Goal: Contribute content

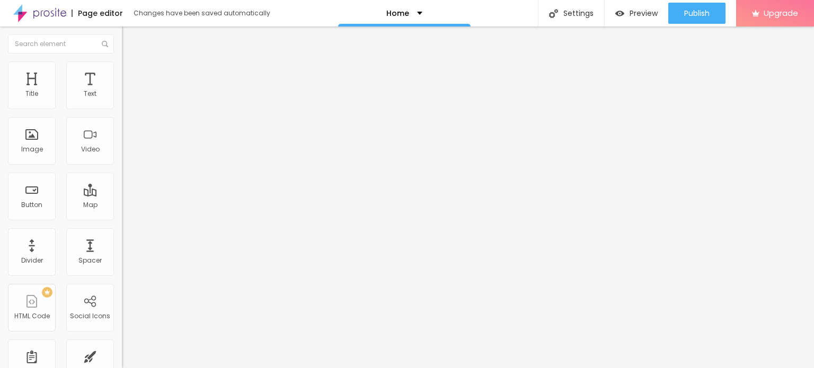
click at [122, 100] on input "Click me" at bounding box center [185, 94] width 127 height 11
paste input "Whatsapp 📞 :- [PHONE_NUMBER]"
type input "Whatsapp 📞 :- [PHONE_NUMBER]"
click at [122, 217] on input "https://" at bounding box center [185, 213] width 127 height 11
paste input "[DOMAIN_NAME][URL]"
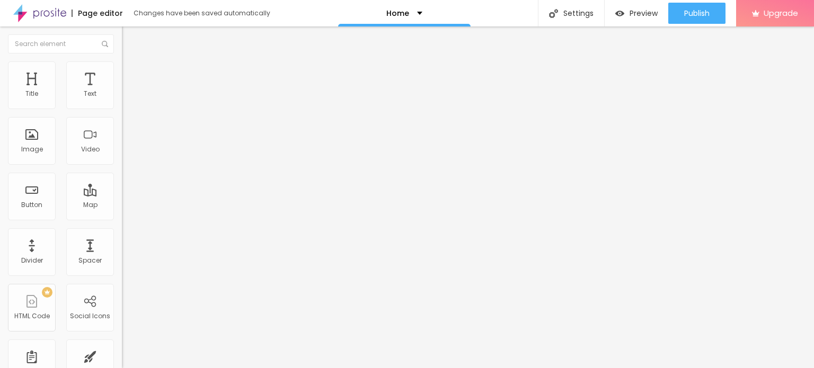
type input "[URL][DOMAIN_NAME]"
click at [122, 237] on div "Open in new tab" at bounding box center [183, 234] width 122 height 5
click at [122, 90] on div "Add image" at bounding box center [183, 86] width 122 height 7
click at [122, 89] on img at bounding box center [125, 86] width 6 height 6
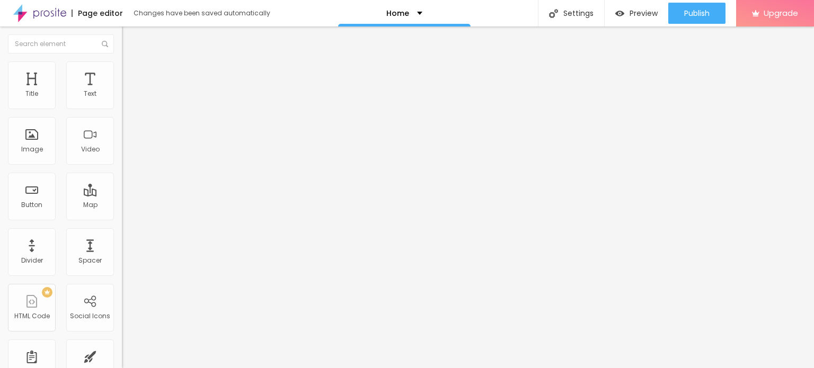
click at [122, 217] on input "https://" at bounding box center [185, 212] width 127 height 11
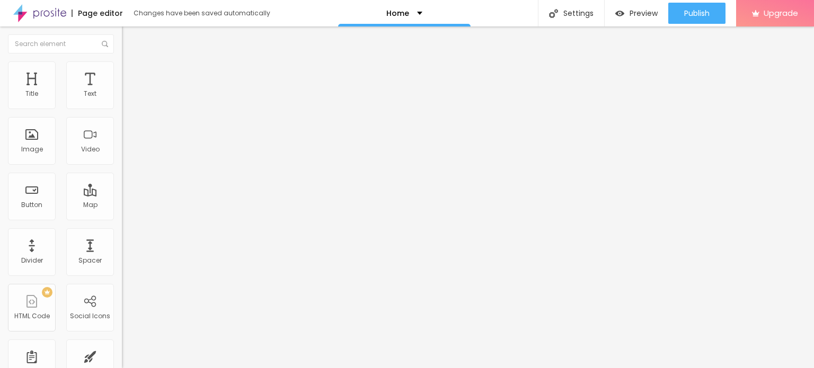
type input "[URL][DOMAIN_NAME]"
click at [122, 91] on span "Change image" at bounding box center [150, 86] width 57 height 9
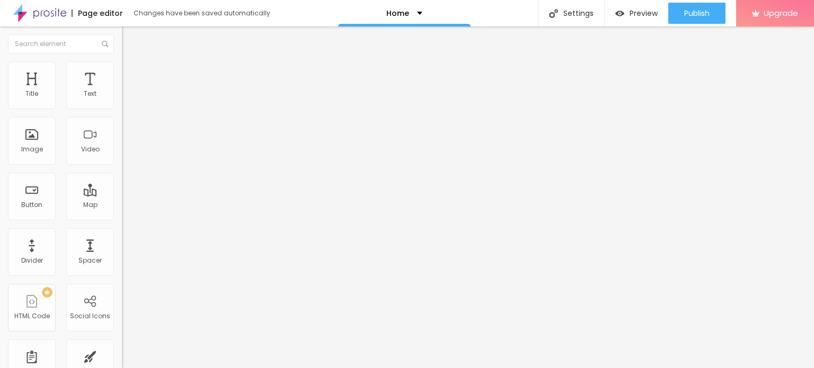
click at [122, 217] on input "https://" at bounding box center [185, 212] width 127 height 11
type input "[URL][DOMAIN_NAME]"
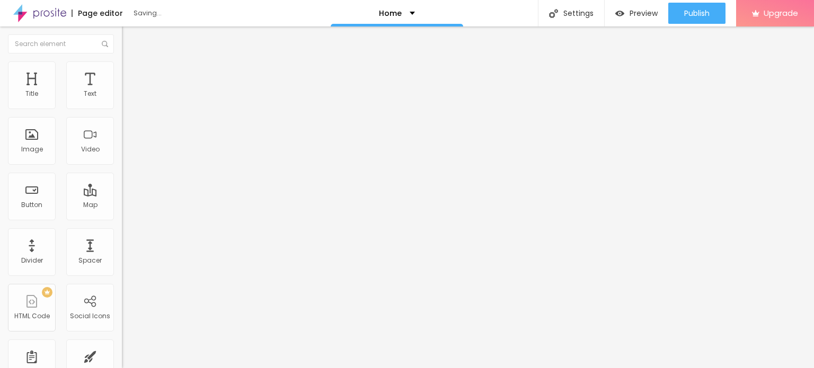
scroll to position [0, 0]
click at [48, 10] on img at bounding box center [39, 13] width 53 height 26
